Goal: Task Accomplishment & Management: Manage account settings

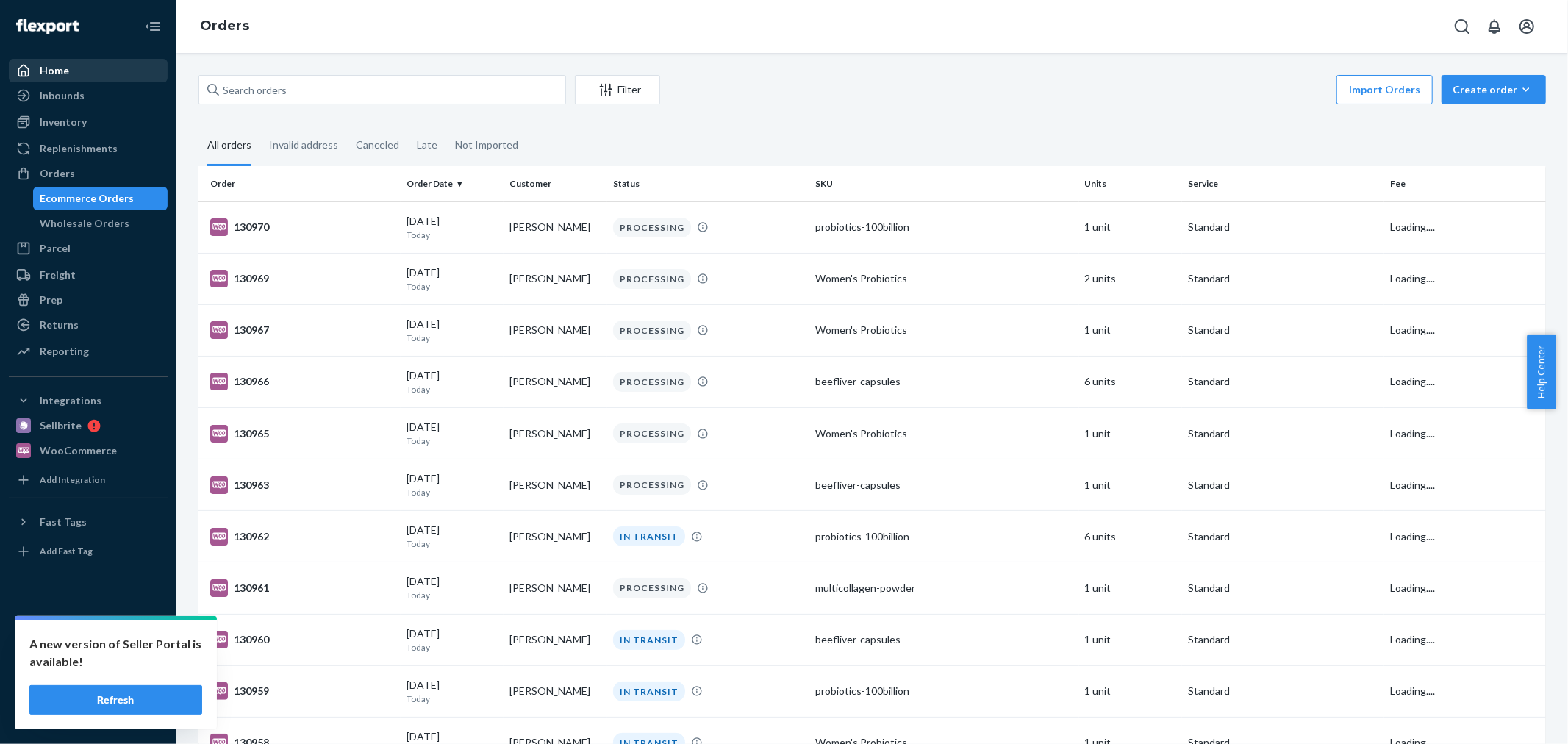
click at [31, 61] on div "Home" at bounding box center [88, 71] width 156 height 20
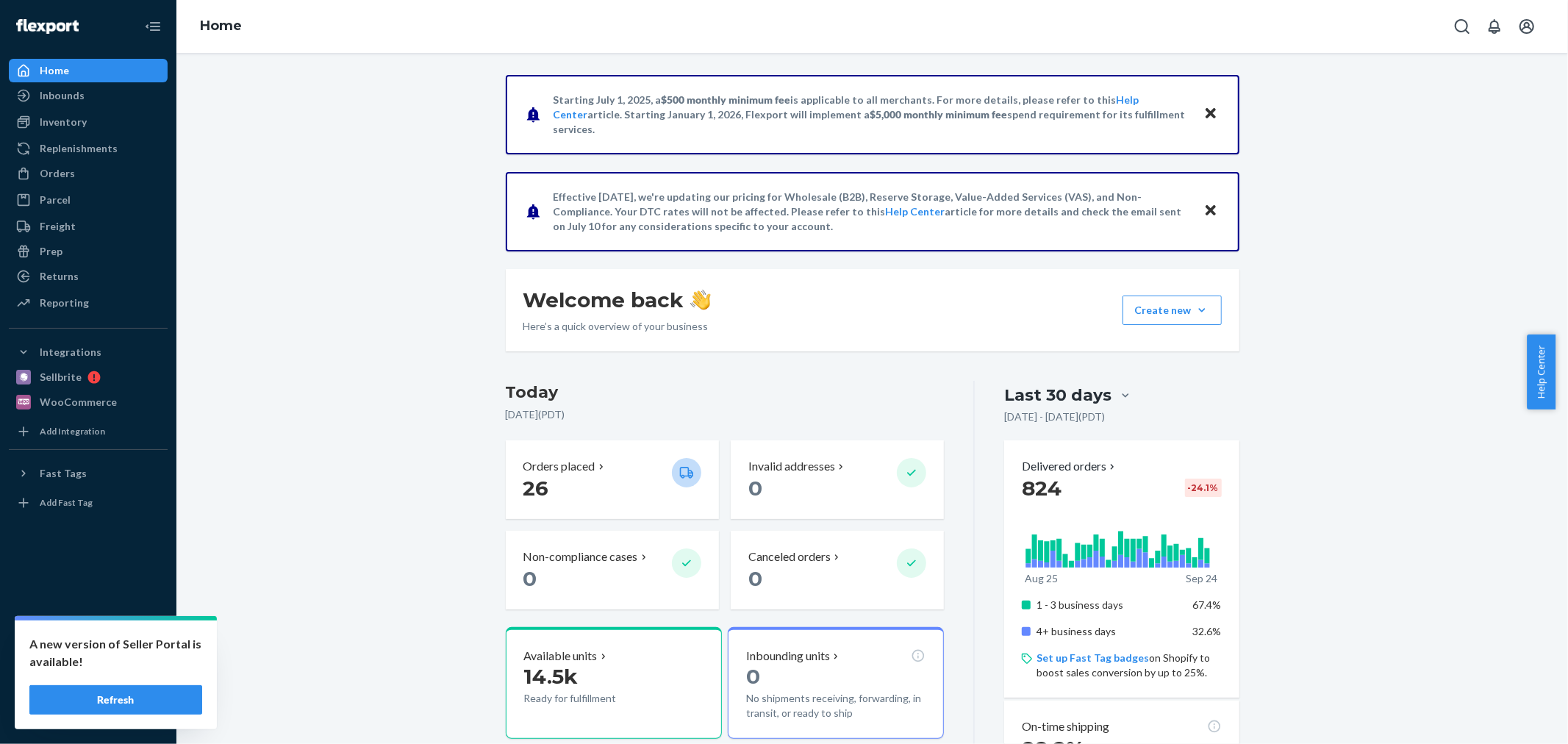
click at [119, 691] on button "Refresh" at bounding box center [115, 699] width 173 height 29
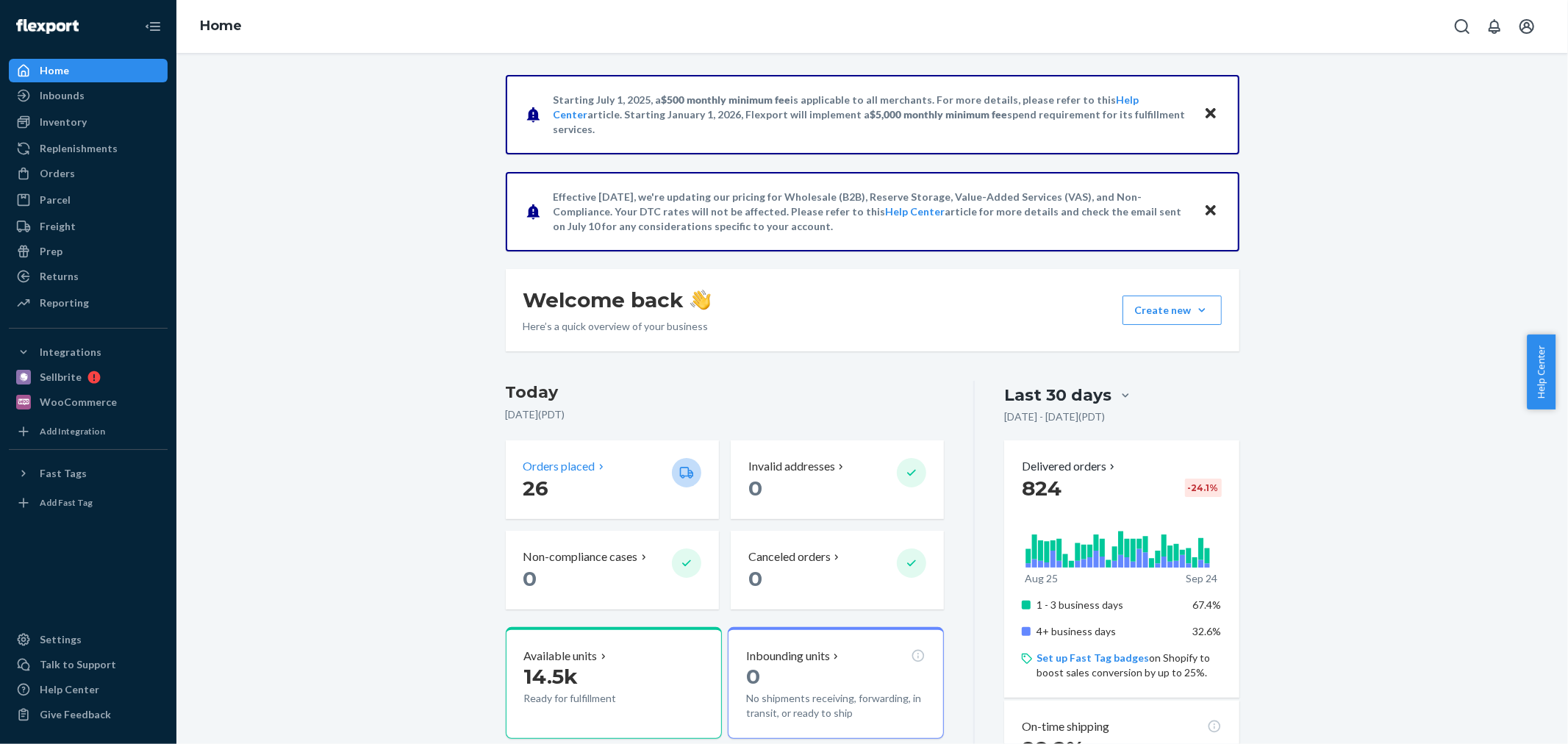
click at [544, 453] on div "Orders placed 26" at bounding box center [612, 480] width 213 height 79
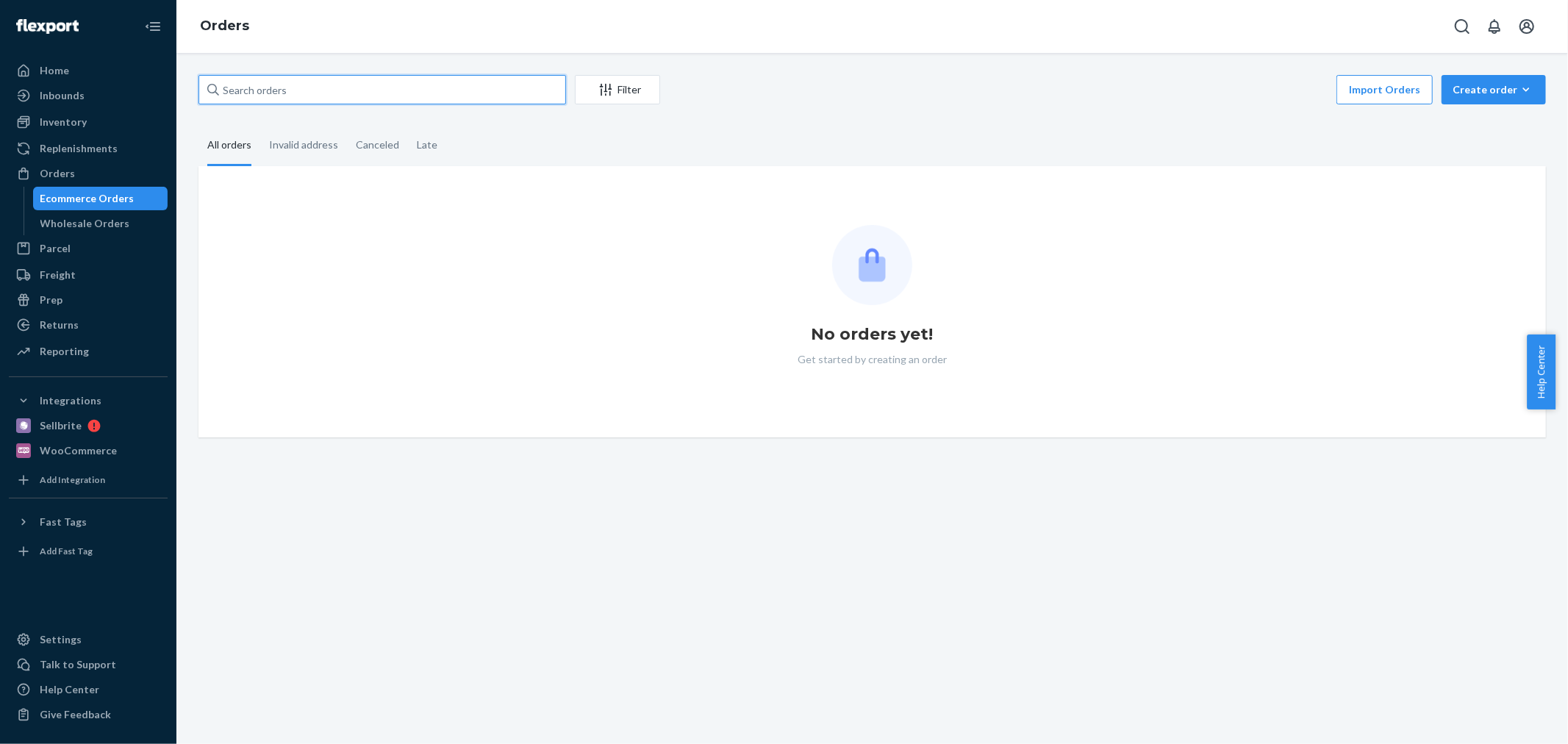
click at [320, 92] on input "text" at bounding box center [383, 89] width 368 height 29
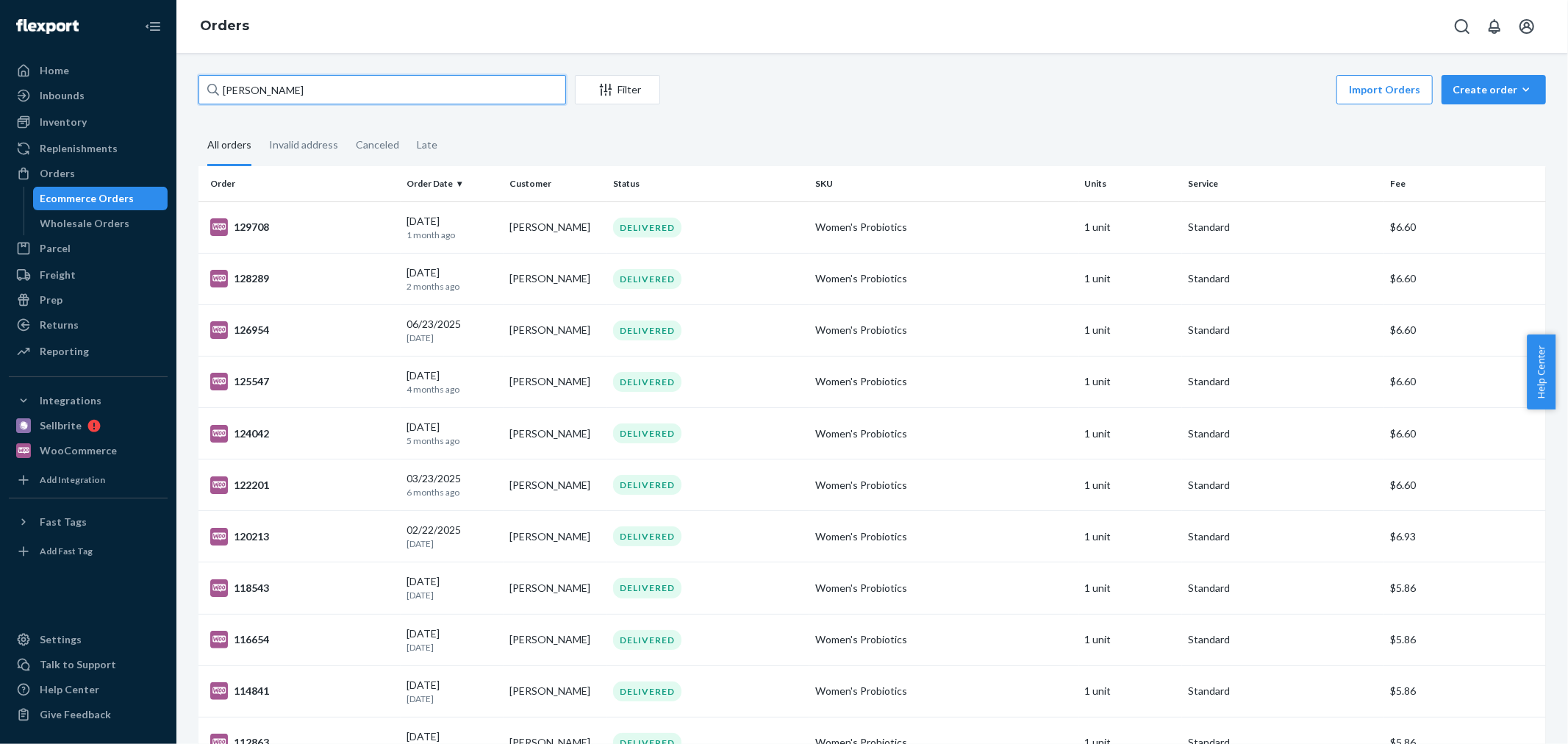
click at [440, 86] on input "[PERSON_NAME]" at bounding box center [383, 89] width 368 height 29
click at [437, 86] on input "[PERSON_NAME]" at bounding box center [383, 89] width 368 height 29
type input "[PERSON_NAME]"
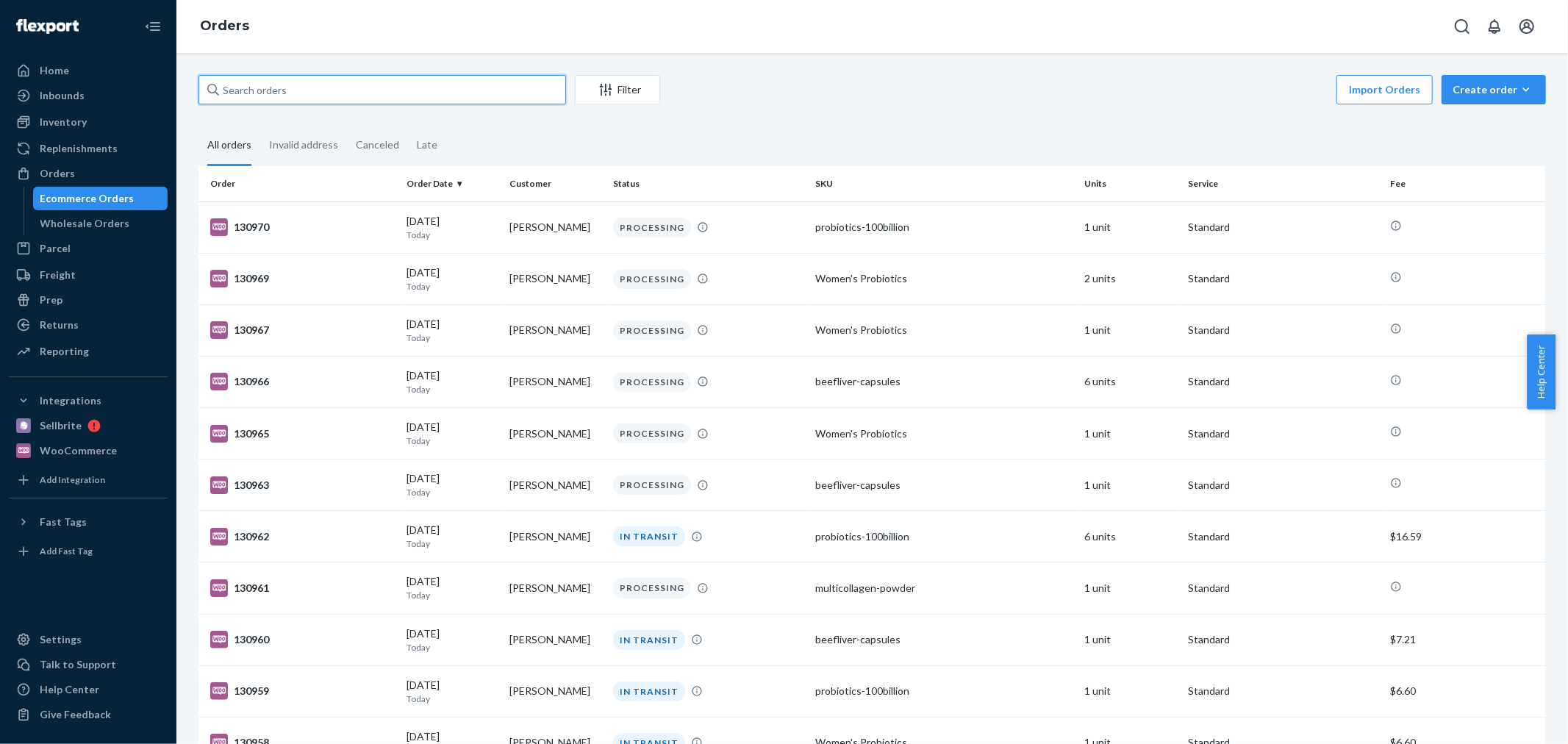
click at [274, 90] on input "text" at bounding box center [383, 89] width 368 height 29
click at [244, 100] on input "text" at bounding box center [383, 89] width 368 height 29
paste input "[PERSON_NAME]"
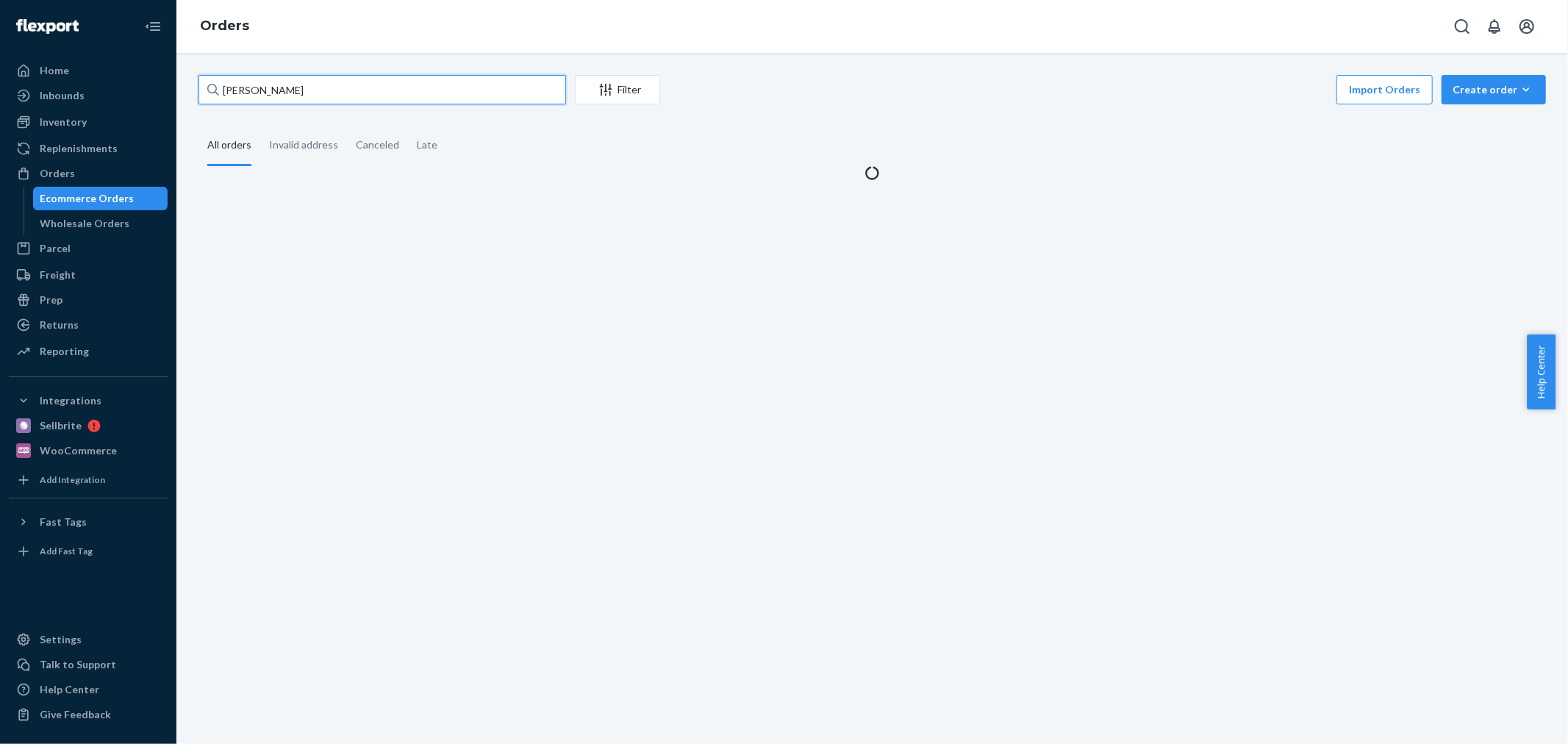
type input "[PERSON_NAME]"
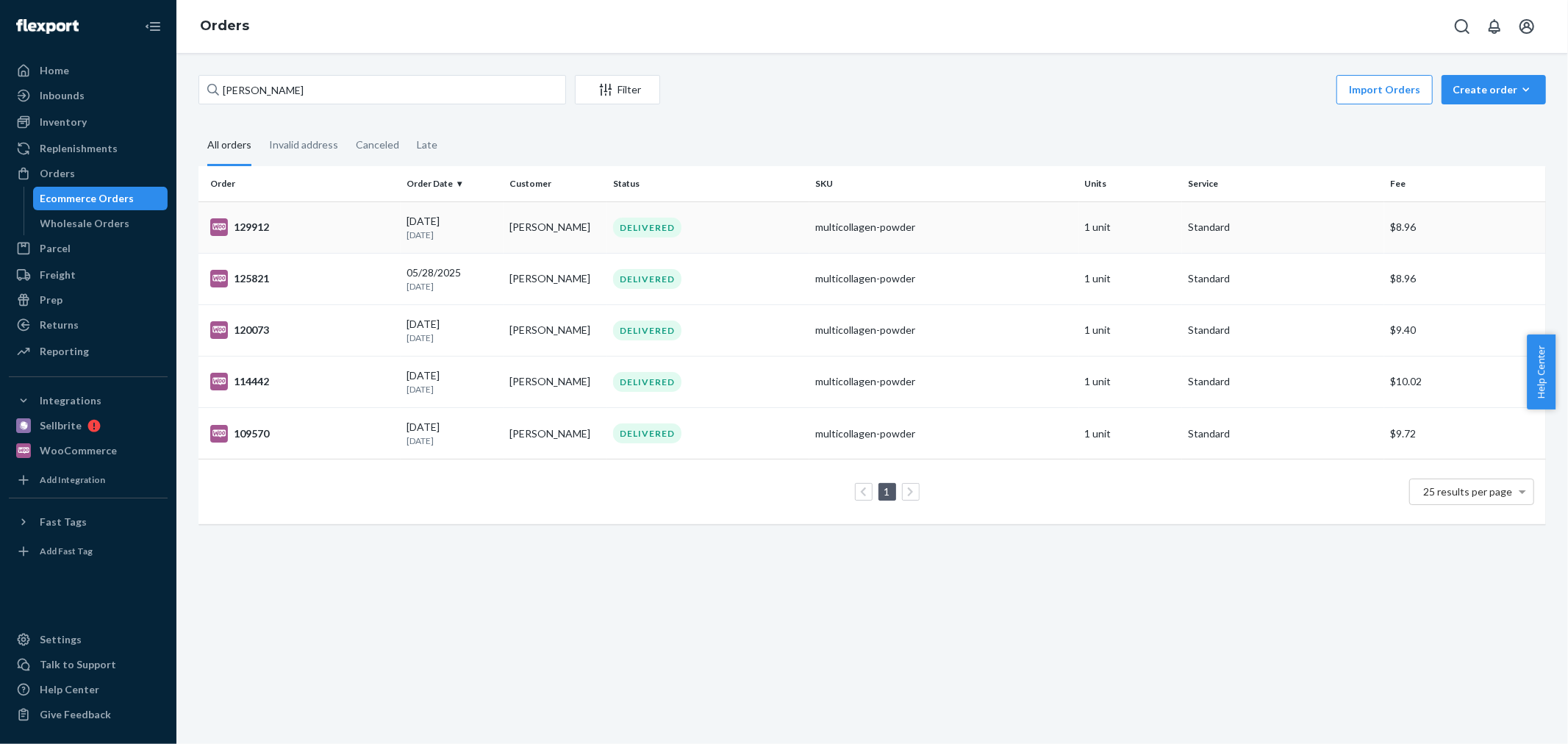
click at [466, 240] on p "[DATE]" at bounding box center [452, 235] width 92 height 13
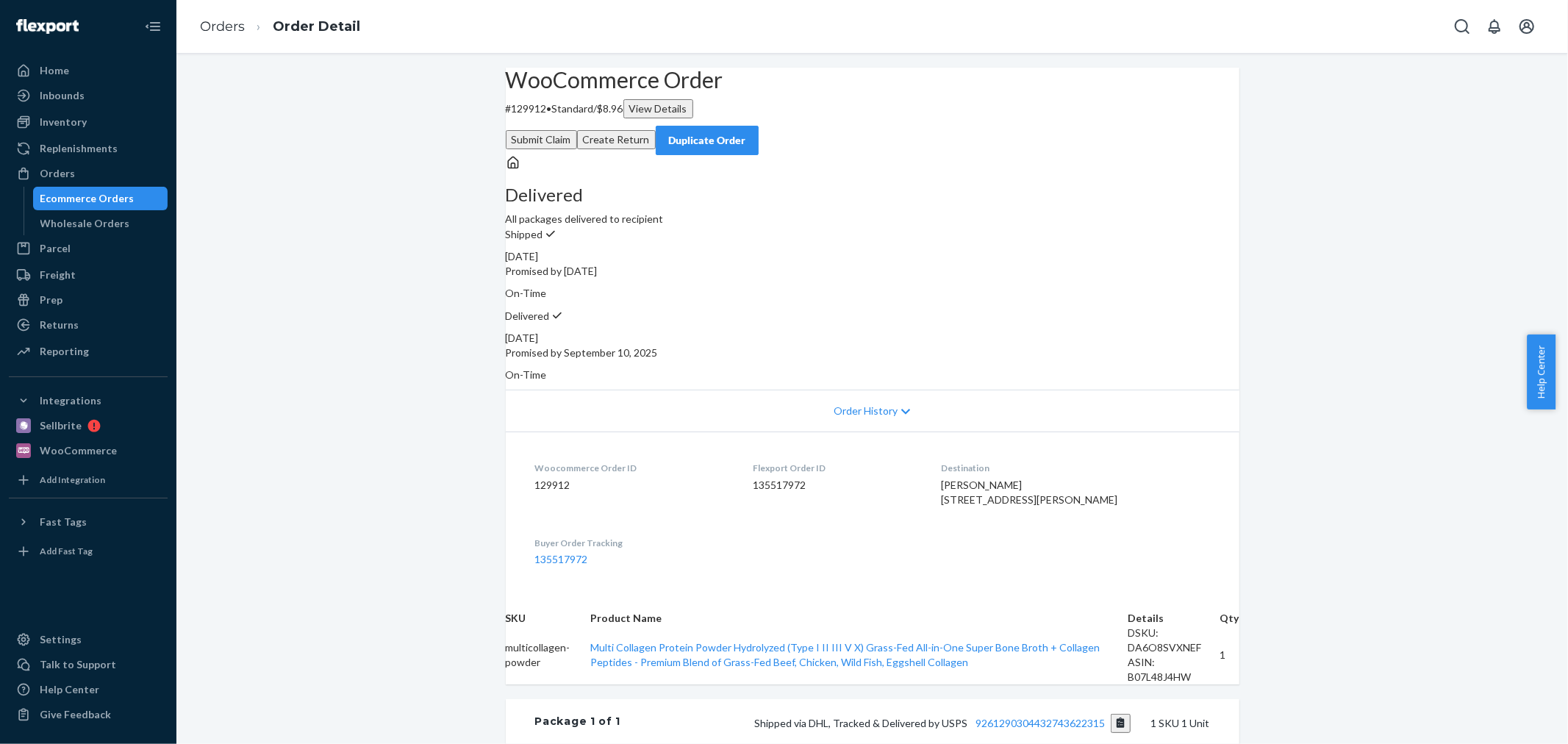
click at [759, 126] on button "Duplicate Order" at bounding box center [707, 140] width 103 height 29
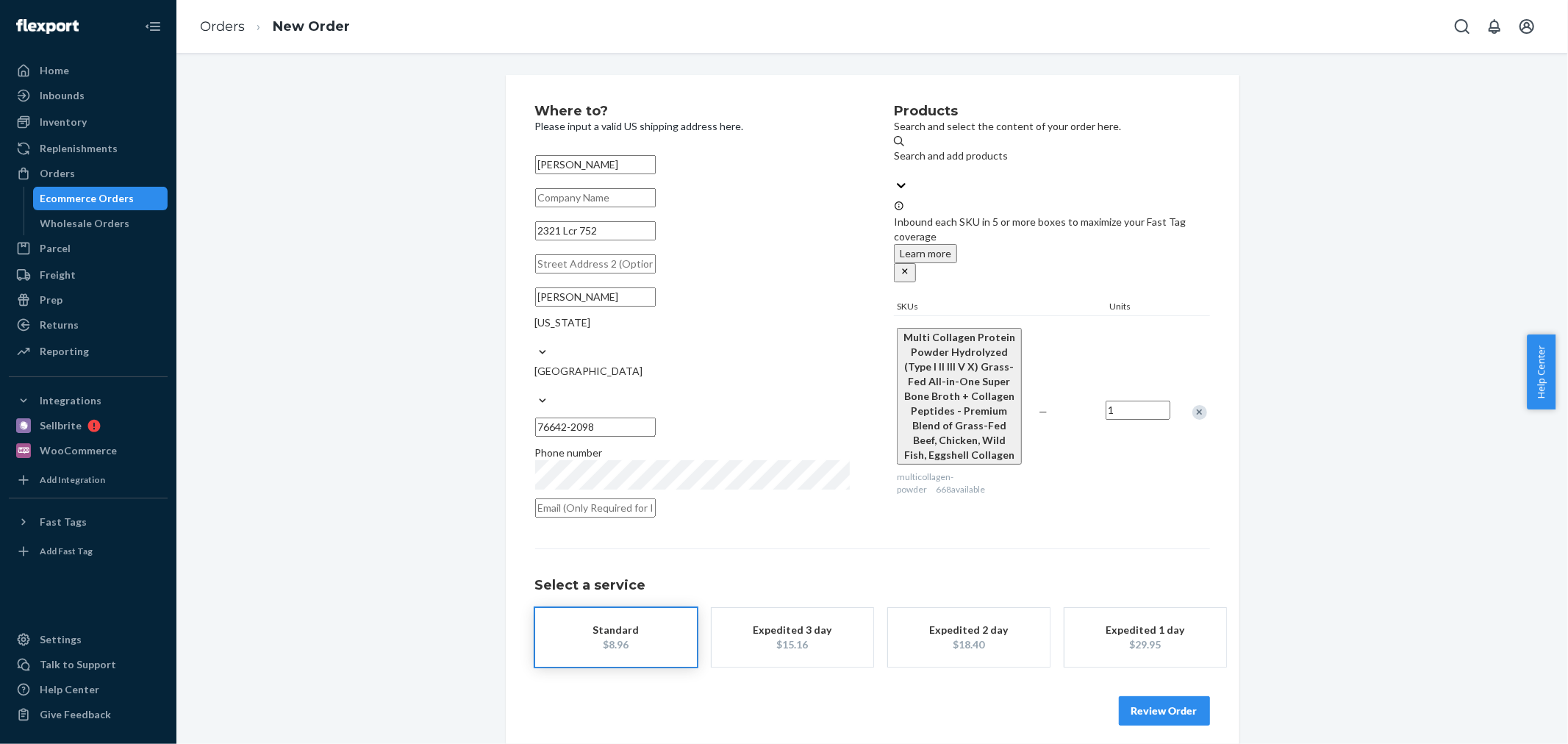
click at [1135, 401] on input "1" at bounding box center [1138, 410] width 64 height 19
type input "2"
click at [1125, 413] on div "Multi Collagen Protein Powder Hydrolyzed (Type I II III V X) Grass-Fed All-in-O…" at bounding box center [1051, 411] width 315 height 192
click at [1149, 711] on button "Review Order" at bounding box center [1164, 725] width 91 height 29
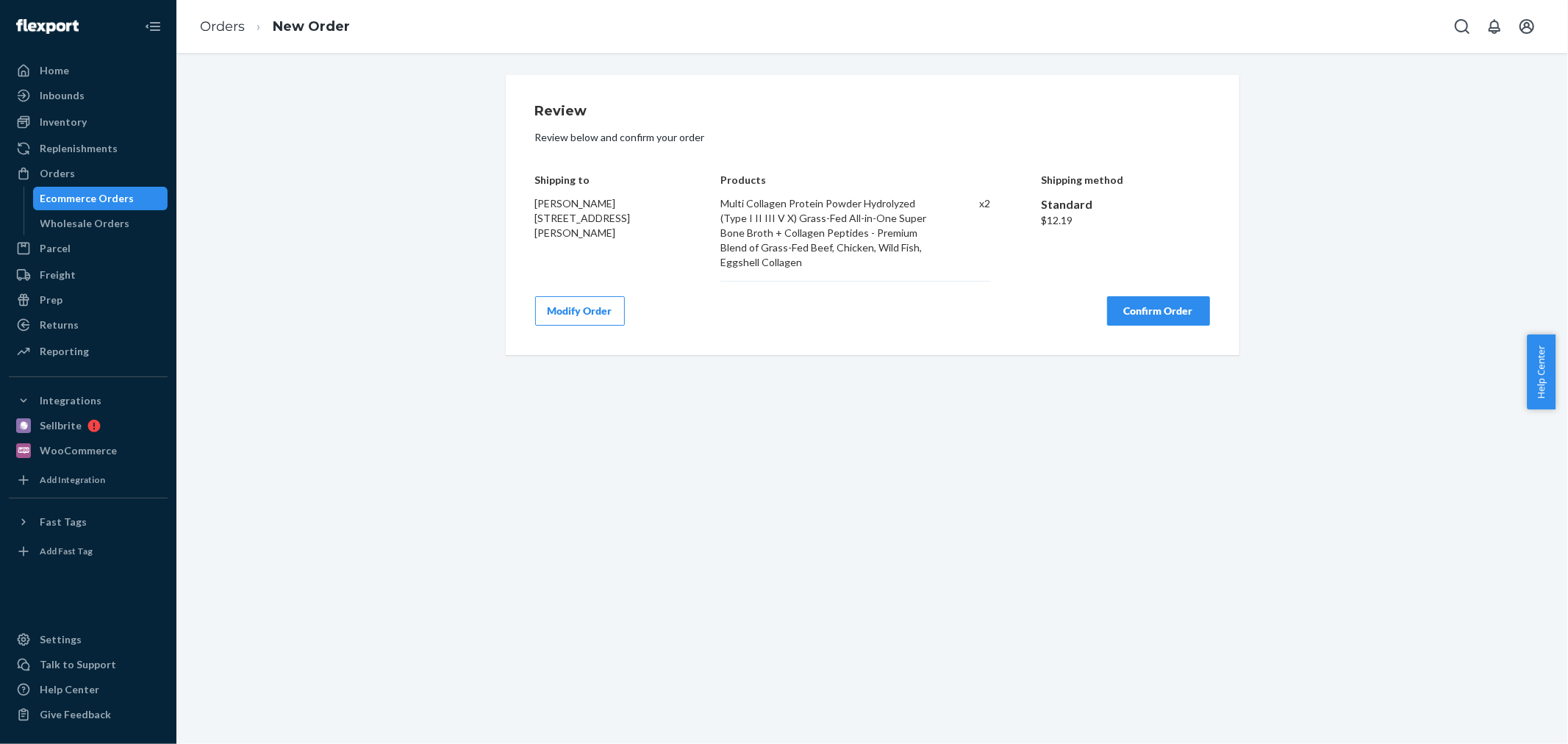
click at [1119, 313] on button "Confirm Order" at bounding box center [1158, 310] width 103 height 29
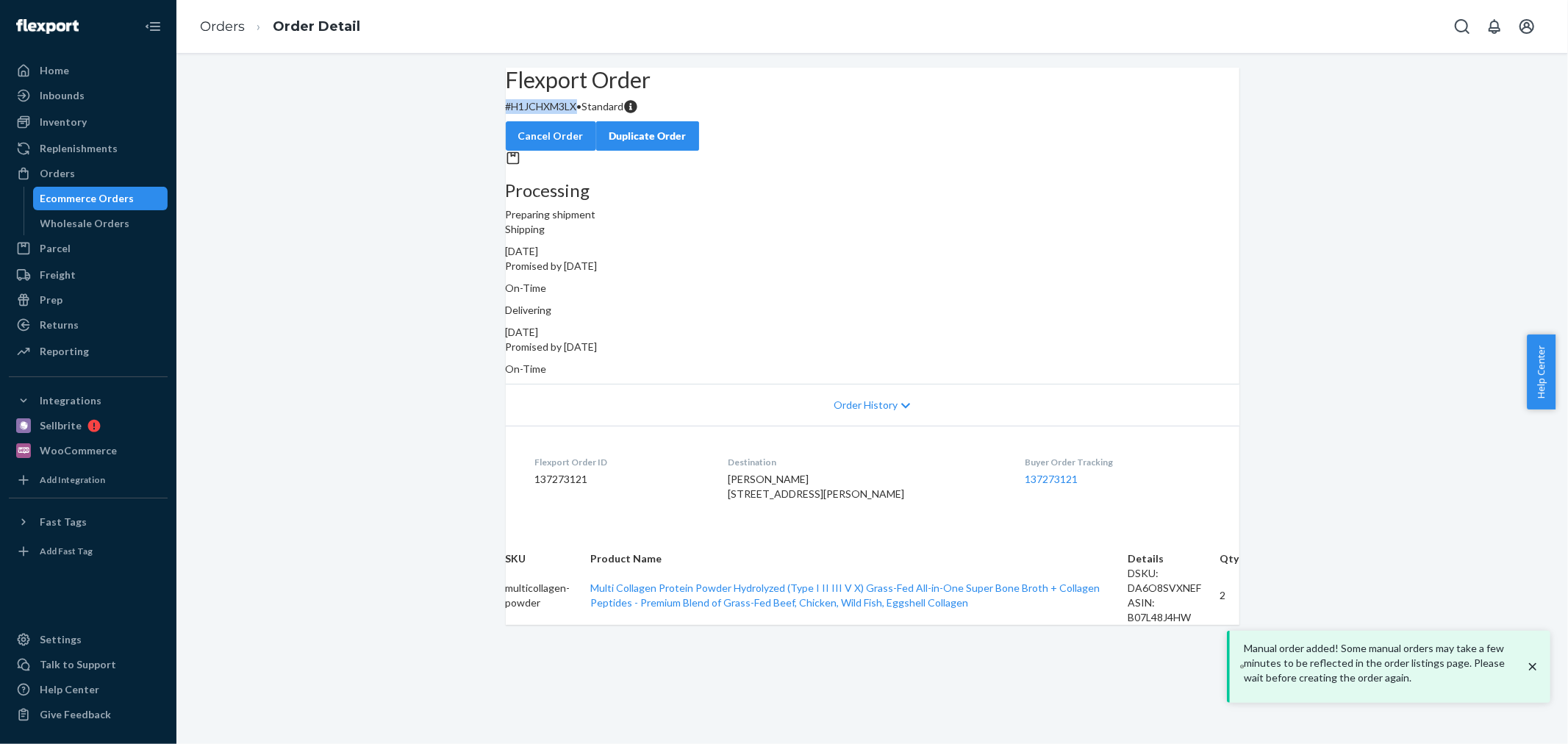
drag, startPoint x: 519, startPoint y: 148, endPoint x: 600, endPoint y: 145, distance: 81.1
click at [600, 145] on div "Flexport Order # H1JCHXM3LX • Standard Cancel Order Duplicate Order" at bounding box center [873, 109] width 734 height 83
copy p "# H1JCHXM3LX"
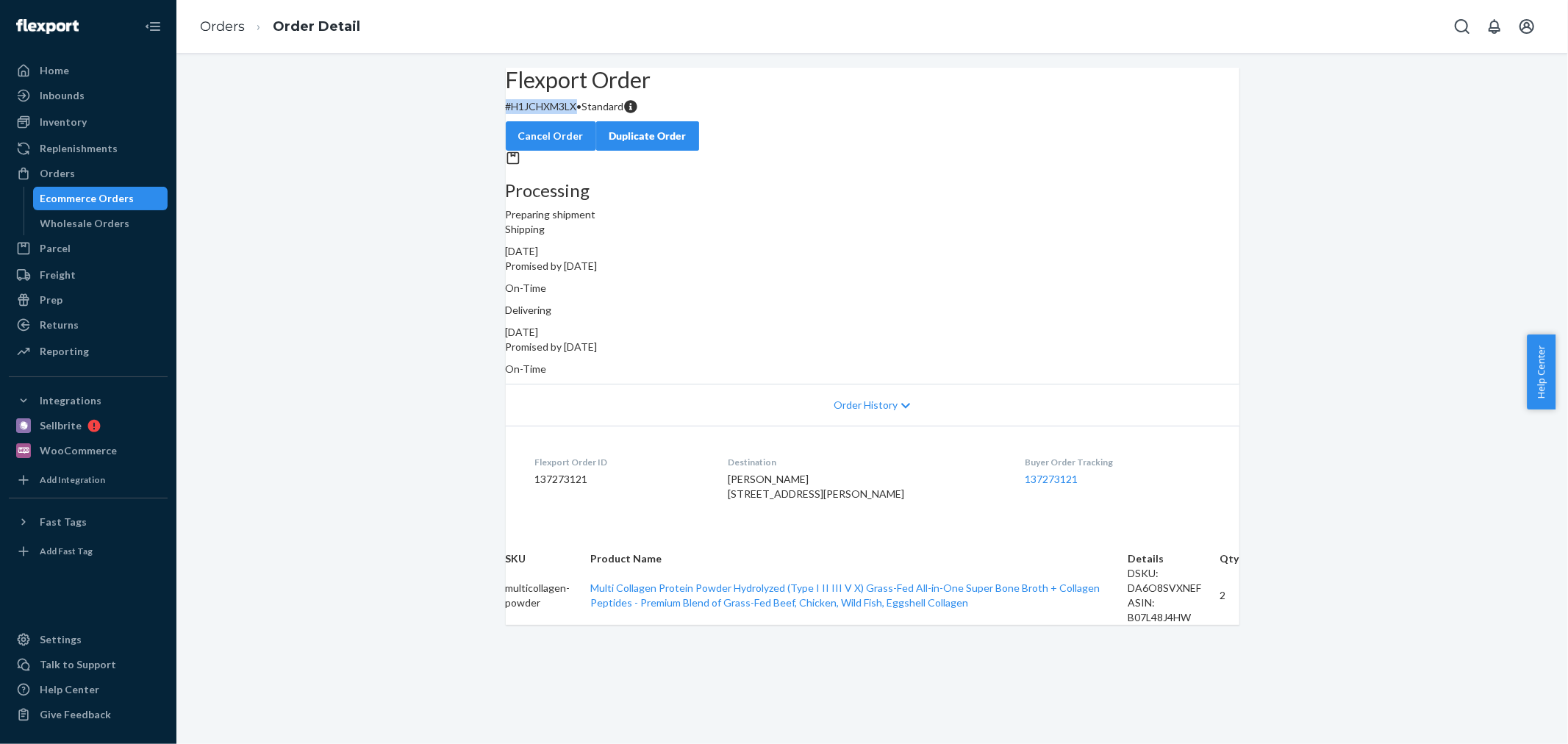
click at [464, 277] on div "Flexport Order # H1JCHXM3LX • Standard Cancel Order Duplicate Order Processing …" at bounding box center [873, 346] width 1392 height 557
drag, startPoint x: 527, startPoint y: 143, endPoint x: 604, endPoint y: 145, distance: 77.0
click at [604, 145] on div "Flexport Order # H1JCHXM3LX • Standard Cancel Order Duplicate Order" at bounding box center [873, 109] width 734 height 83
copy p "# H1JCHXM3LX"
